Goal: Task Accomplishment & Management: Use online tool/utility

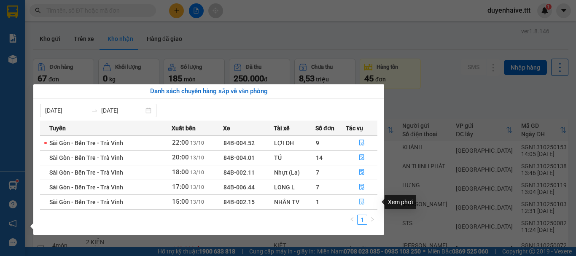
click at [360, 200] on icon "file-done" at bounding box center [361, 202] width 5 height 6
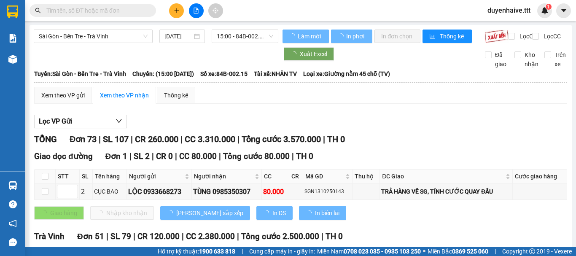
scroll to position [1472, 0]
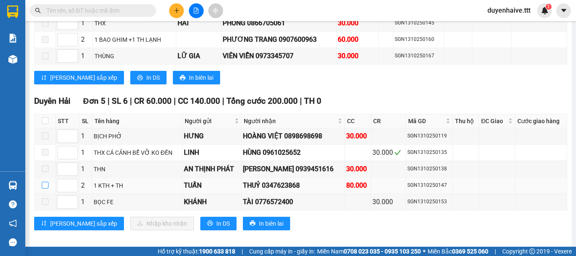
click at [46, 182] on input "checkbox" at bounding box center [45, 185] width 7 height 7
checkbox input "true"
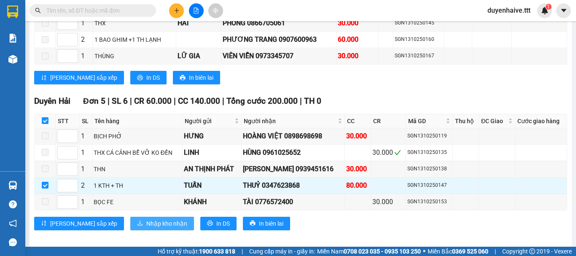
click at [137, 220] on icon "download" at bounding box center [140, 223] width 6 height 6
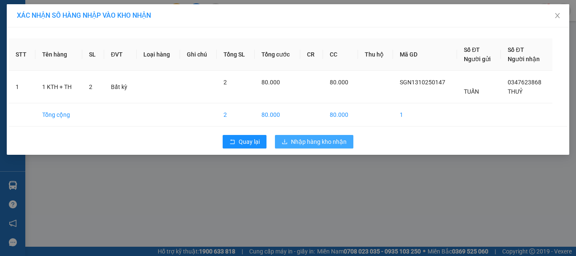
click at [317, 138] on span "Nhập hàng kho nhận" at bounding box center [319, 141] width 56 height 9
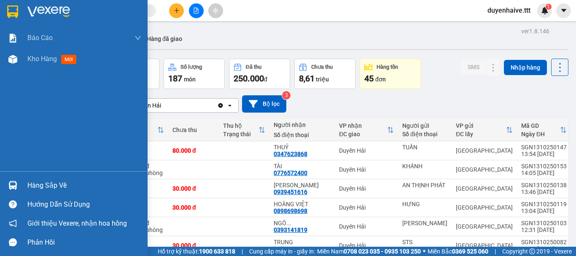
click at [45, 181] on div "Hàng sắp về" at bounding box center [84, 185] width 114 height 13
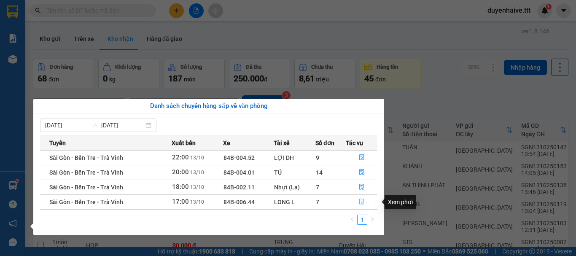
click at [364, 203] on icon "file-done" at bounding box center [362, 202] width 6 height 6
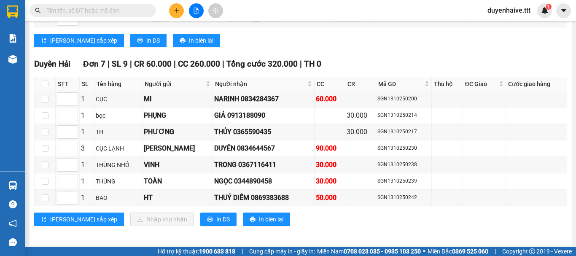
scroll to position [1148, 0]
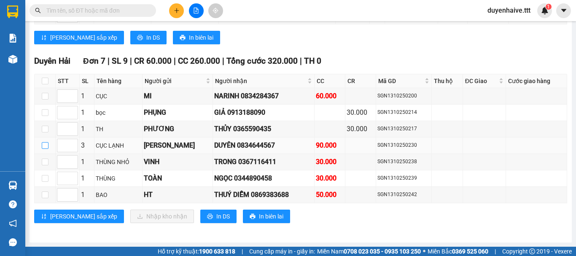
click at [46, 146] on input "checkbox" at bounding box center [45, 145] width 7 height 7
checkbox input "true"
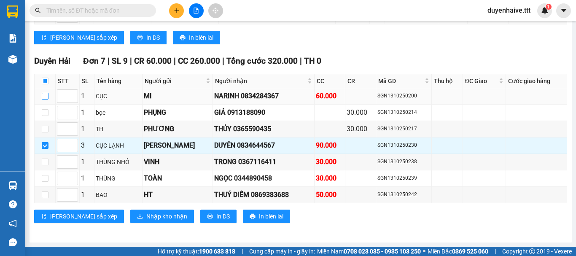
click at [44, 96] on input "checkbox" at bounding box center [45, 96] width 7 height 7
checkbox input "true"
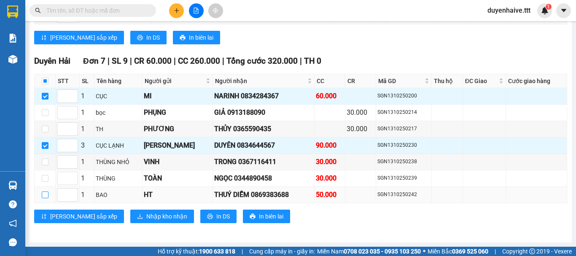
click at [46, 196] on input "checkbox" at bounding box center [45, 194] width 7 height 7
checkbox input "true"
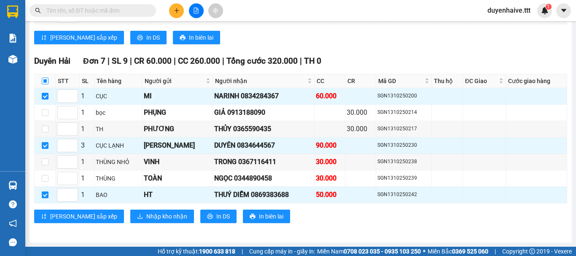
click at [46, 79] on input "checkbox" at bounding box center [45, 81] width 7 height 7
checkbox input "true"
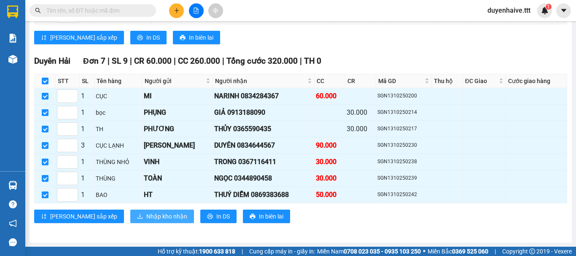
checkbox input "true"
click at [146, 220] on span "Nhập kho nhận" at bounding box center [166, 216] width 41 height 9
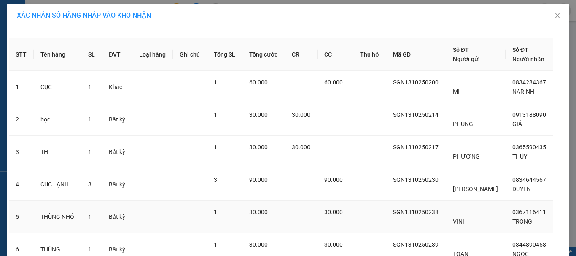
scroll to position [84, 0]
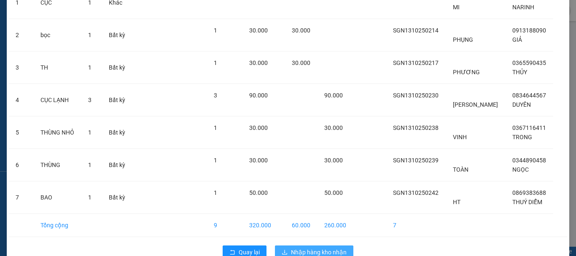
click at [311, 251] on span "Nhập hàng kho nhận" at bounding box center [319, 251] width 56 height 9
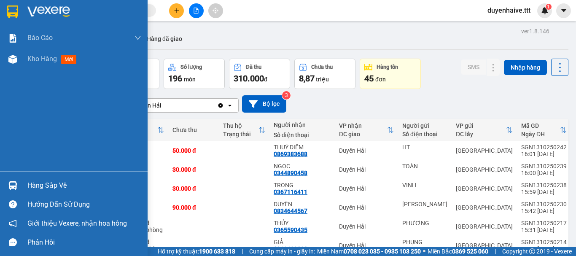
click at [30, 181] on div "Hàng sắp về" at bounding box center [84, 185] width 114 height 13
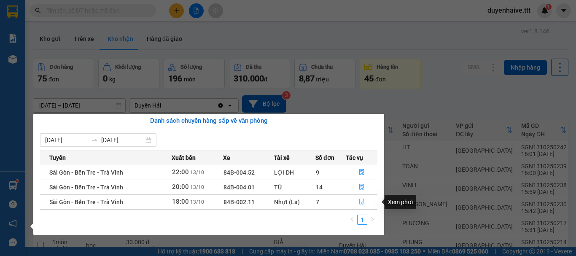
click at [362, 202] on icon "file-done" at bounding box center [362, 202] width 6 height 6
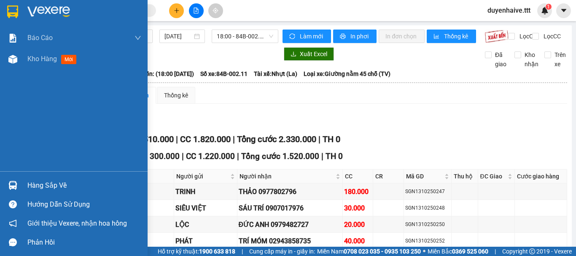
click at [42, 183] on div "Hàng sắp về" at bounding box center [84, 185] width 114 height 13
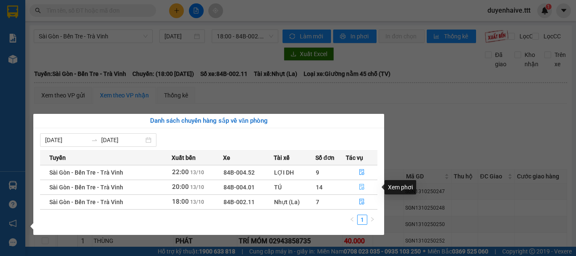
click at [361, 186] on icon "file-done" at bounding box center [362, 187] width 6 height 6
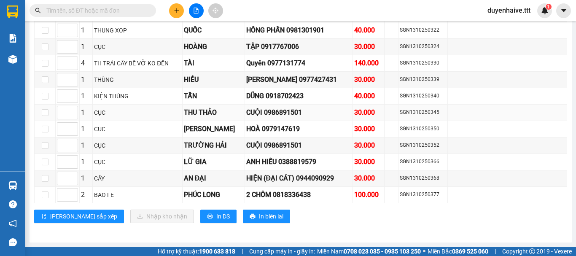
scroll to position [1391, 0]
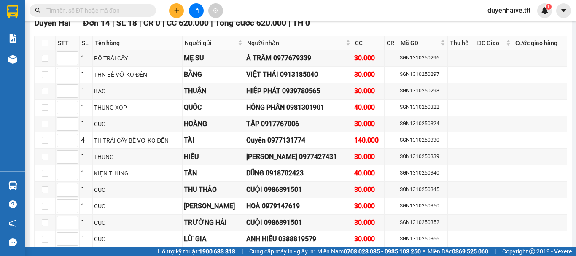
click at [45, 46] on input "checkbox" at bounding box center [45, 43] width 7 height 7
checkbox input "true"
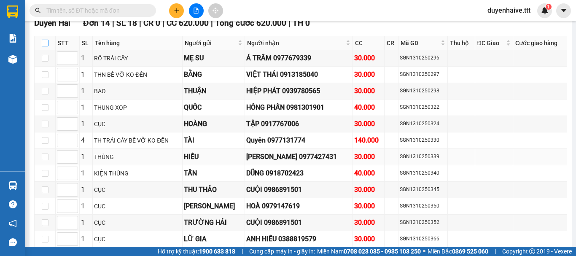
checkbox input "true"
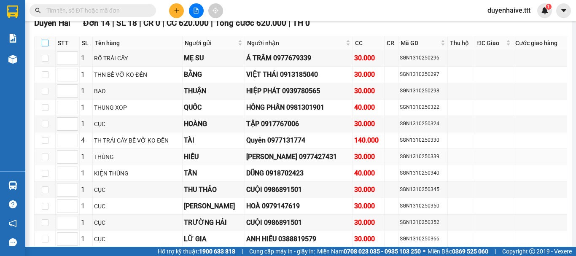
checkbox input "true"
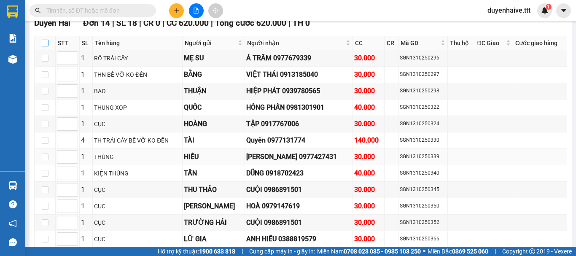
checkbox input "true"
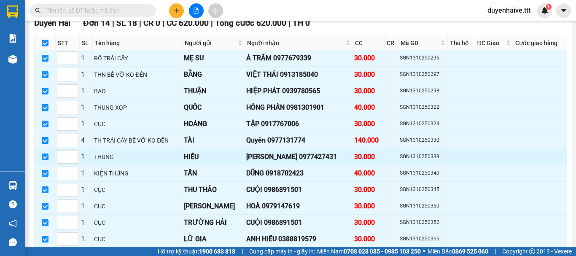
scroll to position [1475, 0]
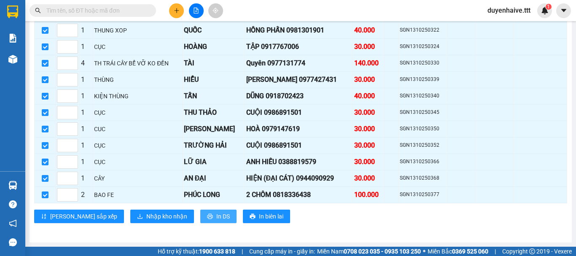
click at [216, 214] on span "In DS" at bounding box center [222, 216] width 13 height 9
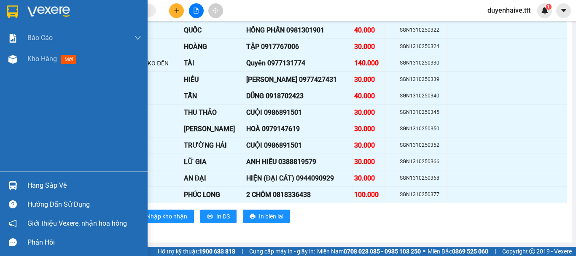
click at [52, 178] on div "Hàng sắp về" at bounding box center [74, 185] width 148 height 19
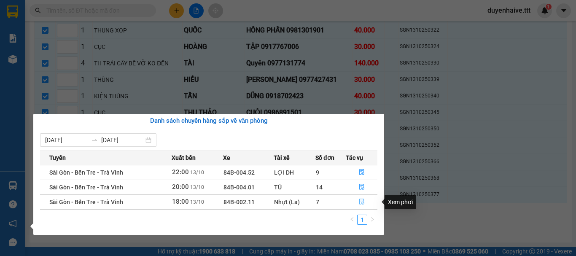
click at [361, 202] on icon "file-done" at bounding box center [362, 202] width 6 height 6
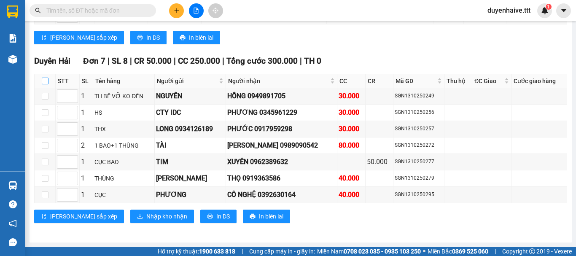
click at [43, 82] on input "checkbox" at bounding box center [45, 81] width 7 height 7
checkbox input "true"
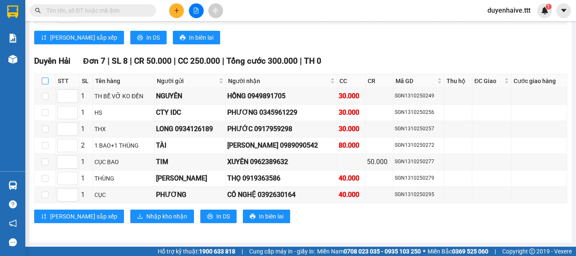
checkbox input "true"
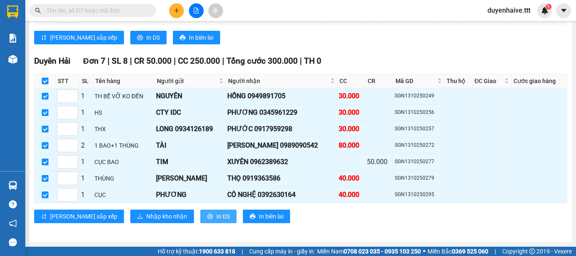
click at [216, 216] on span "In DS" at bounding box center [222, 216] width 13 height 9
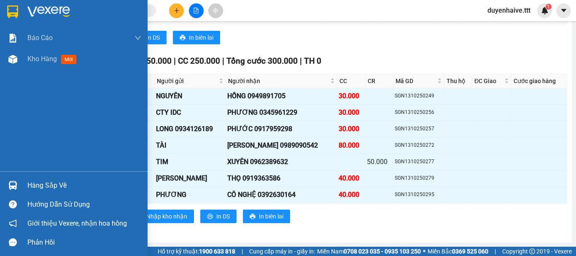
click at [38, 189] on div "Hàng sắp về" at bounding box center [84, 185] width 114 height 13
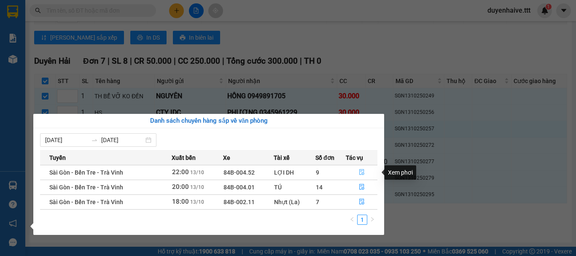
drag, startPoint x: 360, startPoint y: 170, endPoint x: 258, endPoint y: 136, distance: 107.3
click at [360, 170] on icon "file-done" at bounding box center [362, 172] width 6 height 6
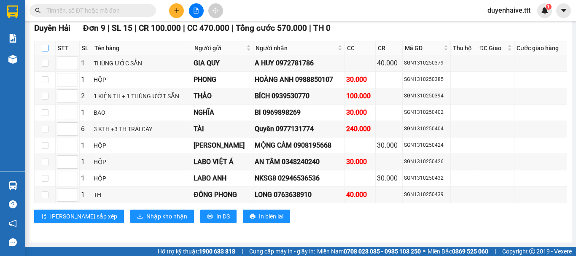
click at [45, 46] on input "checkbox" at bounding box center [45, 48] width 7 height 7
checkbox input "true"
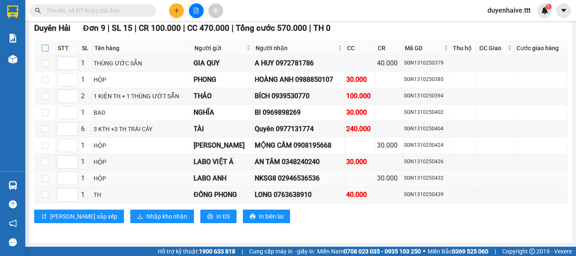
checkbox input "true"
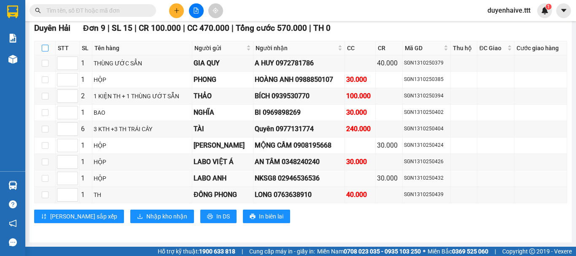
checkbox input "true"
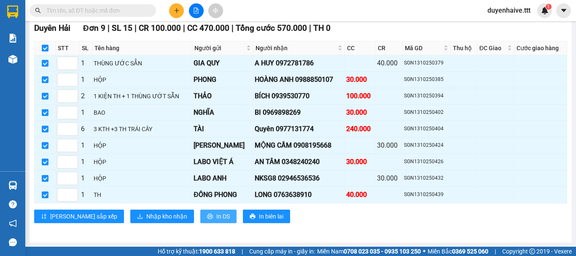
click at [216, 218] on span "In DS" at bounding box center [222, 216] width 13 height 9
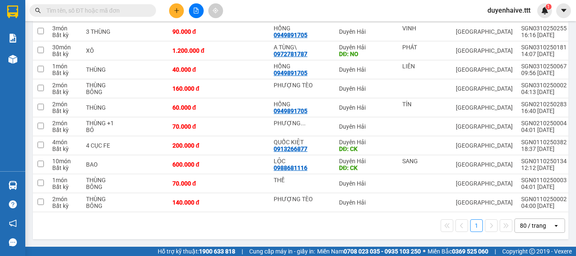
drag, startPoint x: 54, startPoint y: 40, endPoint x: 51, endPoint y: 35, distance: 6.1
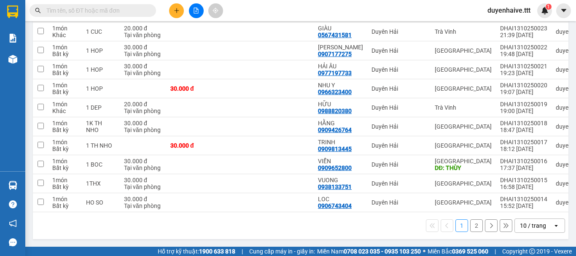
click at [543, 228] on div "10 / trang" at bounding box center [534, 225] width 38 height 13
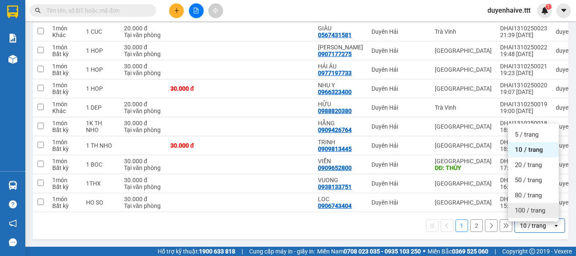
drag, startPoint x: 537, startPoint y: 219, endPoint x: 527, endPoint y: 209, distance: 13.7
click at [535, 214] on div "100 / trang" at bounding box center [533, 210] width 51 height 15
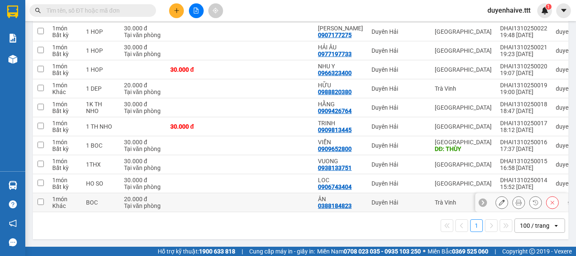
click at [40, 199] on input "checkbox" at bounding box center [41, 202] width 6 height 6
checkbox input "true"
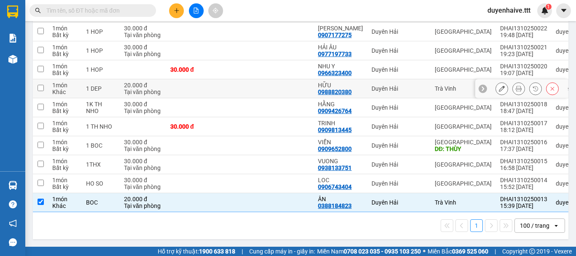
click at [40, 91] on input "checkbox" at bounding box center [41, 88] width 6 height 6
checkbox input "true"
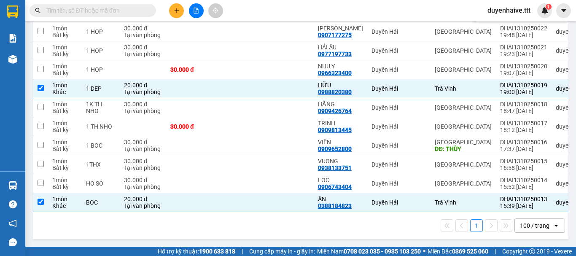
click at [40, 15] on input "checkbox" at bounding box center [41, 12] width 6 height 6
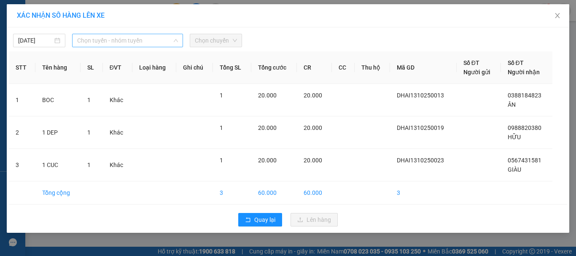
drag, startPoint x: 102, startPoint y: 36, endPoint x: 107, endPoint y: 41, distance: 6.9
click at [102, 36] on span "Chọn tuyến - nhóm tuyến" at bounding box center [127, 40] width 101 height 13
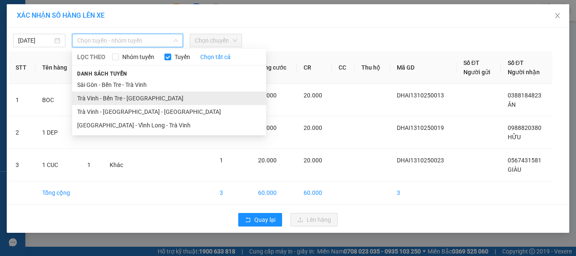
click at [111, 95] on li "Trà Vinh - Bến Tre - [GEOGRAPHIC_DATA]" at bounding box center [169, 97] width 194 height 13
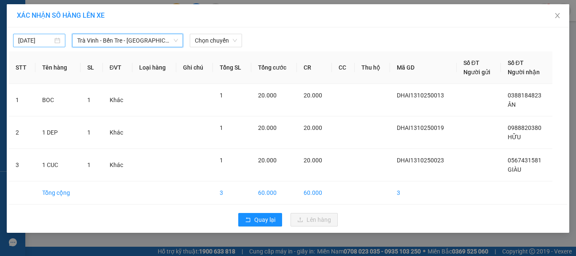
click at [18, 40] on body "Kết quả tìm kiếm ( 5 ) Bộ lọc Mã ĐH Trạng thái Món hàng Thu hộ Tổng cước Chưa c…" at bounding box center [288, 128] width 576 height 256
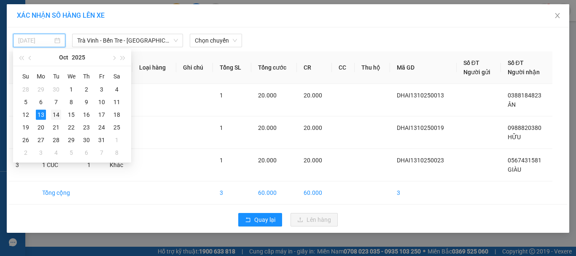
click at [60, 116] on div "14" at bounding box center [56, 115] width 10 height 10
type input "[DATE]"
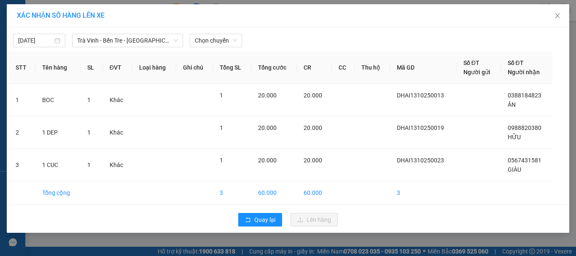
click at [210, 32] on div "[DATE] Trà Vinh - [GEOGRAPHIC_DATA] - [GEOGRAPHIC_DATA] LỌC THEO Nhóm tuyến Tuy…" at bounding box center [288, 39] width 558 height 18
click at [218, 46] on span "Chọn chuyến" at bounding box center [216, 40] width 42 height 13
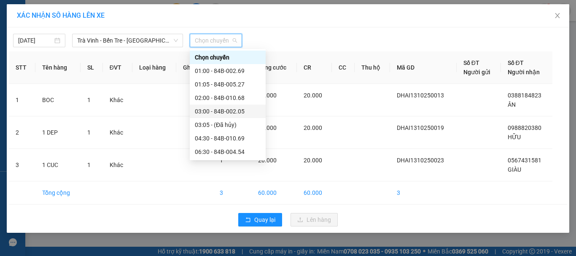
click at [228, 111] on div "03:00 - 84B-002.05" at bounding box center [228, 111] width 66 height 9
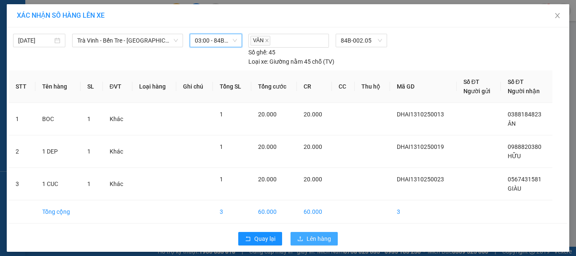
click at [298, 235] on button "Lên hàng" at bounding box center [313, 238] width 47 height 13
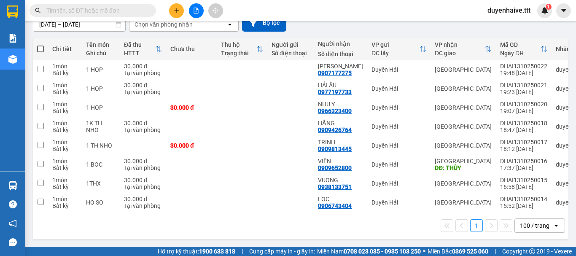
click at [42, 52] on span at bounding box center [40, 49] width 7 height 7
click at [40, 45] on input "checkbox" at bounding box center [40, 45] width 0 height 0
checkbox input "true"
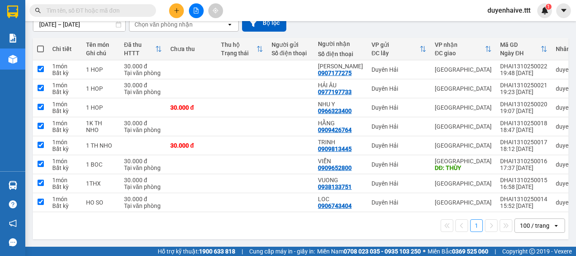
checkbox input "true"
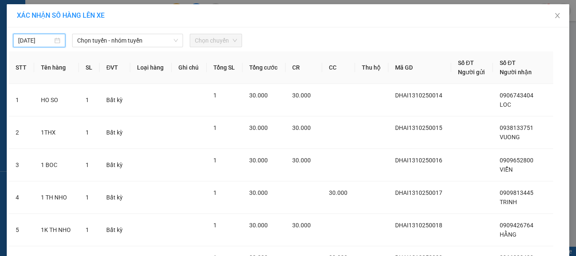
click at [18, 40] on input "[DATE]" at bounding box center [35, 40] width 35 height 9
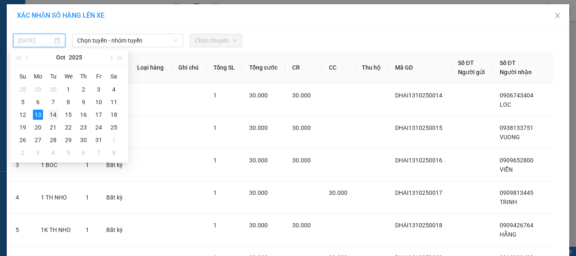
click at [49, 117] on div "14" at bounding box center [53, 115] width 10 height 10
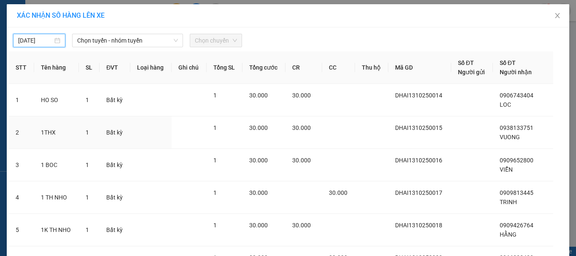
type input "[DATE]"
click at [105, 43] on span "Chọn tuyến - nhóm tuyến" at bounding box center [127, 40] width 101 height 13
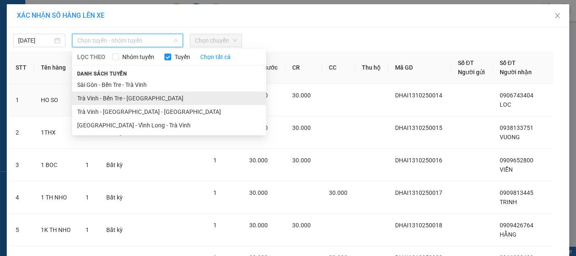
click at [114, 102] on li "Trà Vinh - Bến Tre - [GEOGRAPHIC_DATA]" at bounding box center [169, 97] width 194 height 13
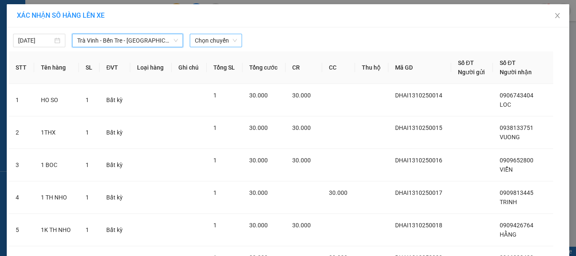
click at [207, 38] on span "Chọn chuyến" at bounding box center [216, 40] width 42 height 13
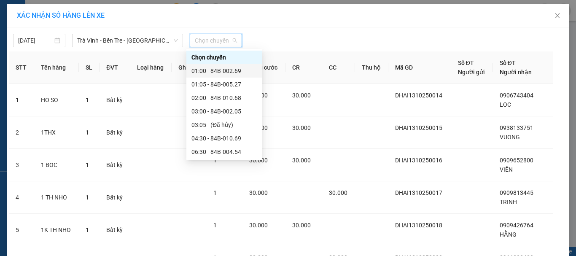
click at [224, 73] on div "01:00 - 84B-002.69" at bounding box center [224, 70] width 66 height 9
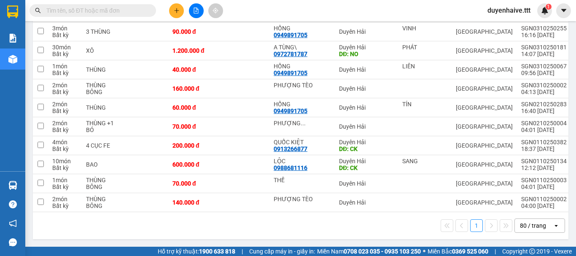
click at [126, 7] on input "text" at bounding box center [95, 10] width 99 height 9
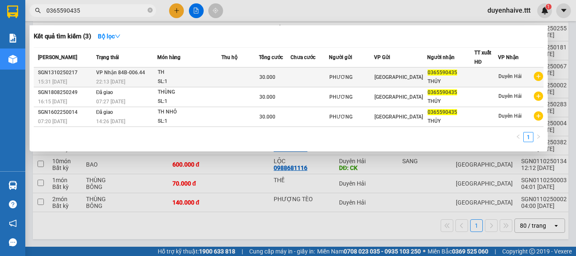
type input "0365590435"
click at [298, 84] on td at bounding box center [309, 77] width 39 height 20
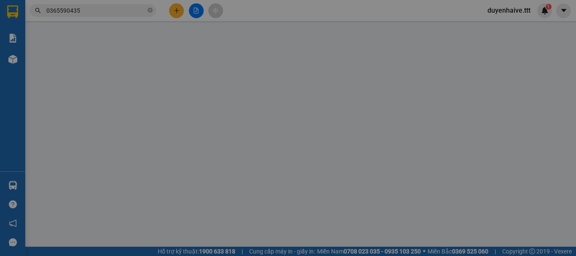
type input "PHƯƠNG"
type input "0365590435"
type input "THỦY"
type input "30.000"
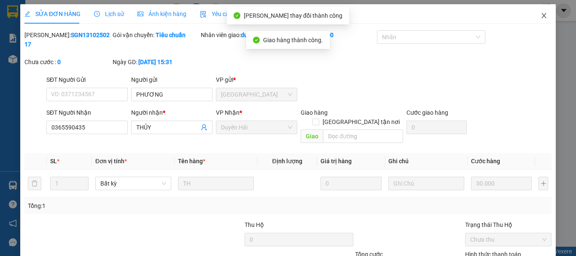
click at [540, 15] on icon "close" at bounding box center [543, 15] width 7 height 7
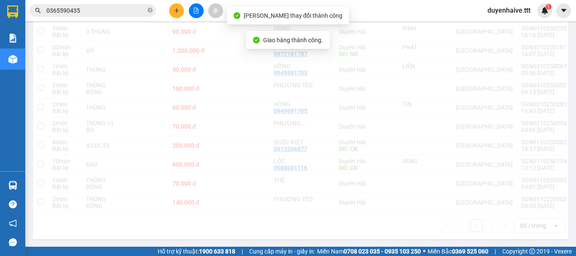
click at [98, 11] on input "0365590435" at bounding box center [95, 10] width 99 height 9
click at [81, 9] on input "0365590435" at bounding box center [95, 10] width 99 height 9
